Goal: Task Accomplishment & Management: Use online tool/utility

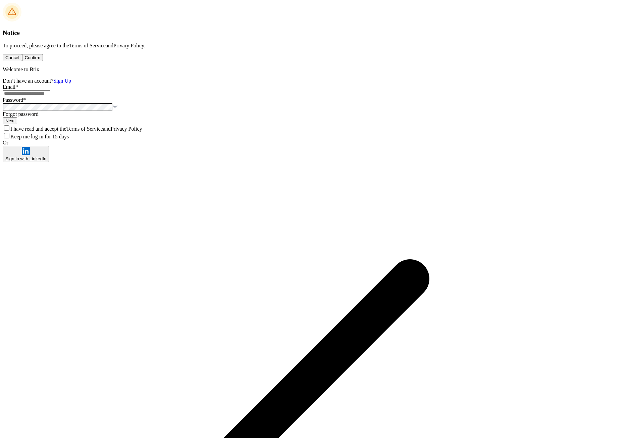
type input "**********"
click at [17, 124] on button "Next" at bounding box center [10, 120] width 14 height 7
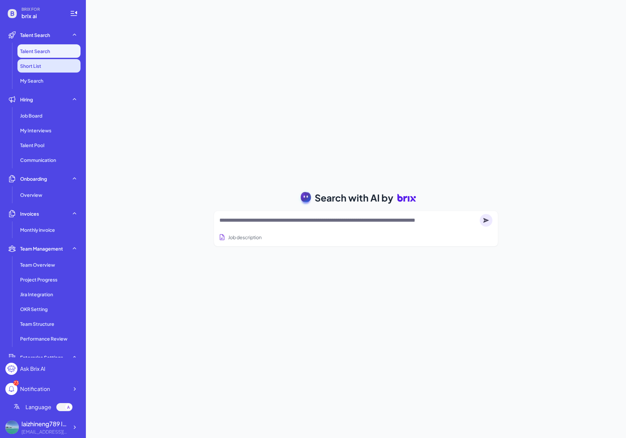
click at [45, 69] on li "Short List" at bounding box center [48, 65] width 63 height 13
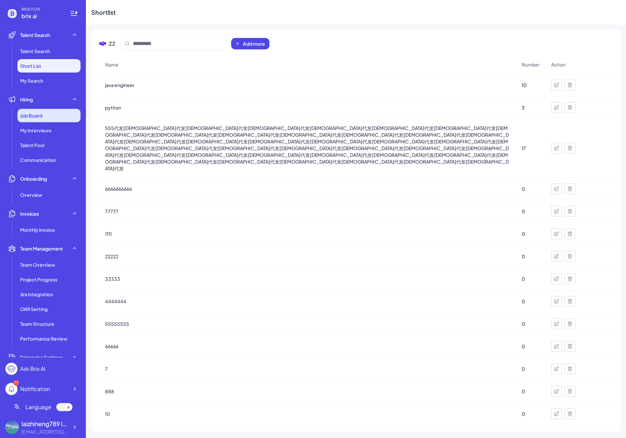
click at [43, 121] on div "Job Board" at bounding box center [48, 115] width 63 height 13
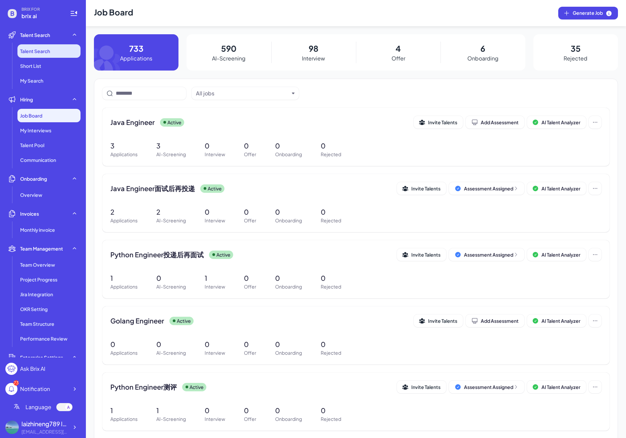
click at [51, 57] on li "Talent Search" at bounding box center [48, 50] width 63 height 13
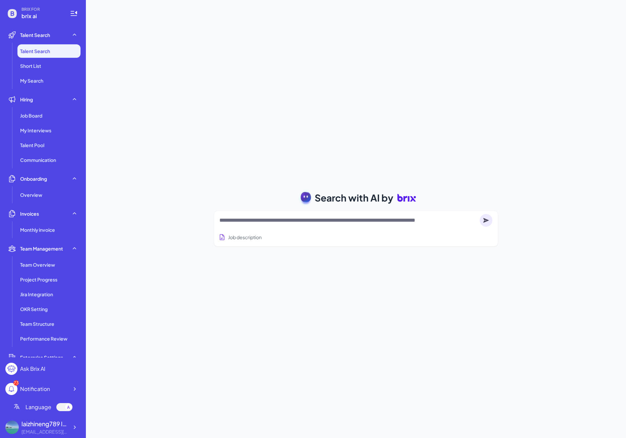
click at [262, 223] on textarea at bounding box center [348, 220] width 258 height 8
click at [255, 230] on div "Job description" at bounding box center [355, 235] width 273 height 16
click at [255, 225] on div at bounding box center [355, 219] width 273 height 13
click at [243, 223] on textarea at bounding box center [348, 220] width 258 height 8
type textarea "*****"
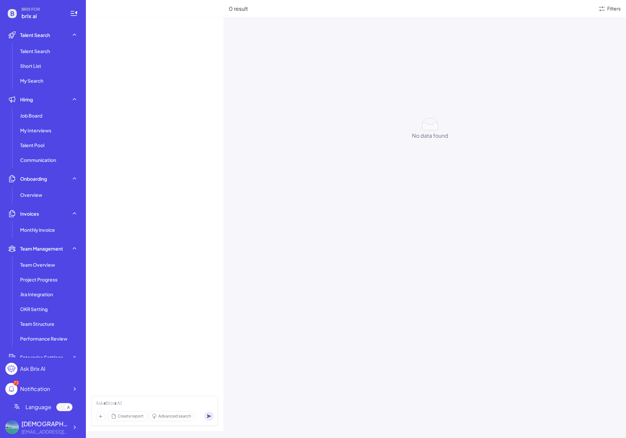
scroll to position [58, 0]
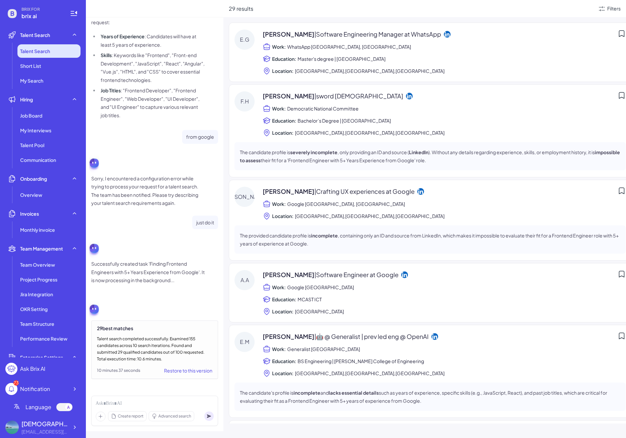
click at [54, 56] on li "Talent Search" at bounding box center [48, 50] width 63 height 13
